Goal: Find specific page/section: Find specific page/section

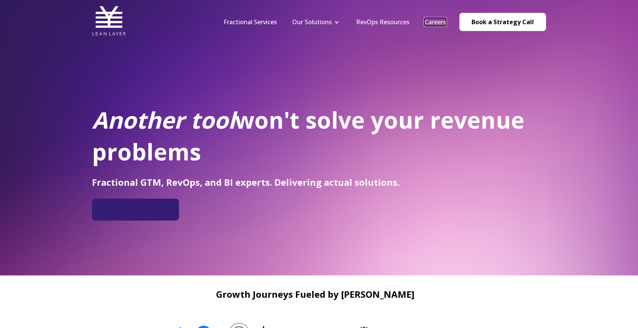
click at [432, 23] on link "Careers" at bounding box center [436, 22] width 22 height 8
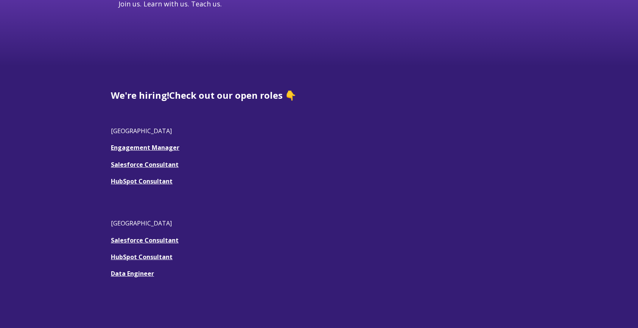
scroll to position [172, 0]
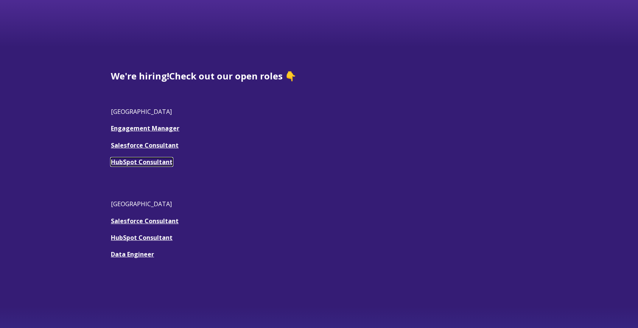
click at [160, 162] on link "HubSpot Consultant" at bounding box center [142, 162] width 62 height 8
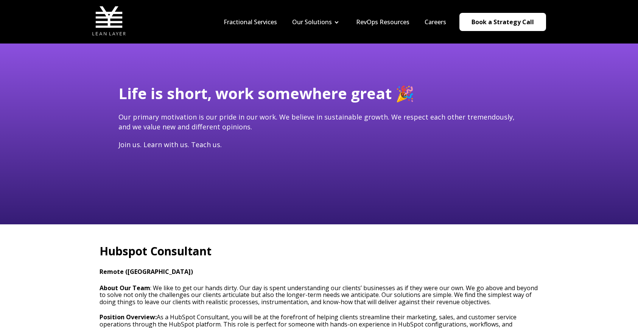
scroll to position [16, 0]
